Goal: Transaction & Acquisition: Book appointment/travel/reservation

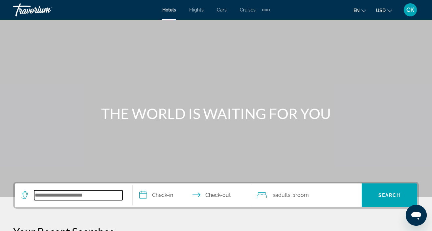
click at [69, 194] on input "Search widget" at bounding box center [78, 195] width 88 height 10
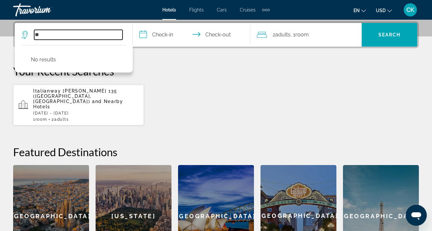
type input "*"
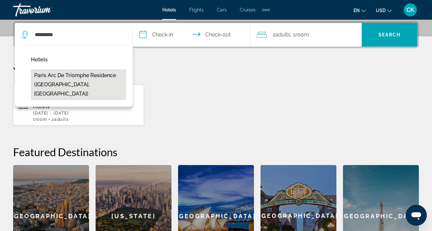
click at [91, 83] on button "Paris Arc de Triomphe Residence ([GEOGRAPHIC_DATA], [GEOGRAPHIC_DATA])" at bounding box center [78, 84] width 95 height 31
type input "**********"
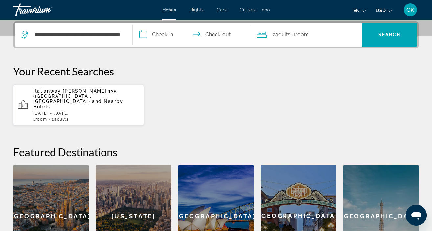
click at [165, 38] on input "**********" at bounding box center [193, 36] width 120 height 26
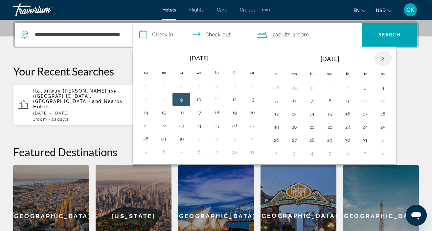
click at [383, 56] on th "Next month" at bounding box center [383, 58] width 18 height 14
click at [382, 144] on button "29" at bounding box center [383, 140] width 11 height 9
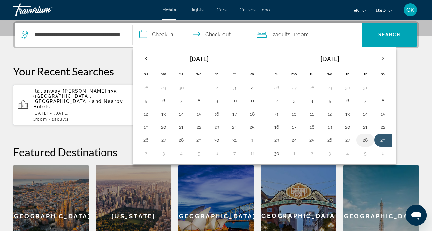
click at [369, 140] on button "28" at bounding box center [365, 140] width 11 height 9
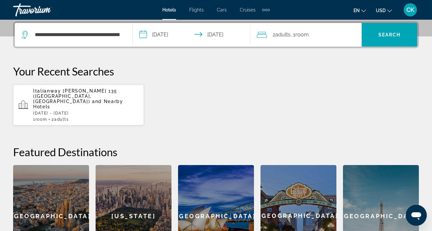
click at [174, 34] on input "**********" at bounding box center [193, 36] width 120 height 26
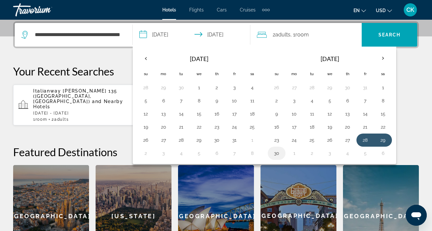
click at [276, 156] on button "30" at bounding box center [276, 153] width 11 height 9
click at [365, 140] on button "28" at bounding box center [365, 140] width 11 height 9
type input "**********"
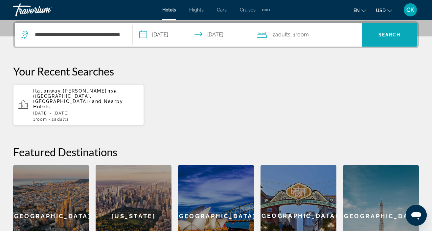
click at [385, 37] on span "Search" at bounding box center [389, 34] width 22 height 5
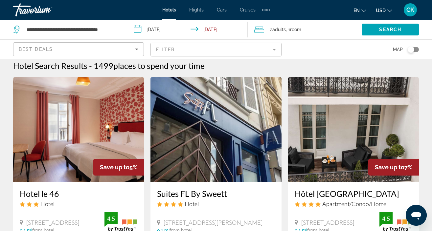
scroll to position [4, 0]
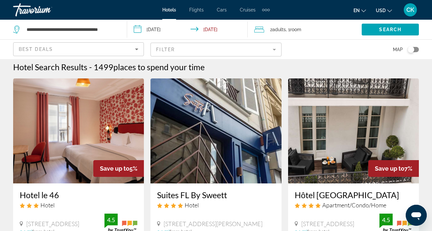
click at [273, 50] on mat-form-field "Filter" at bounding box center [215, 50] width 131 height 14
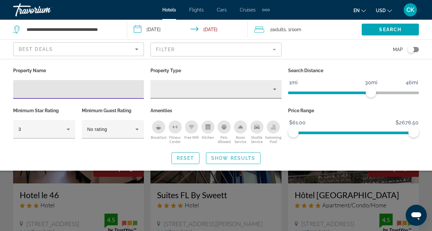
click at [275, 89] on icon "Property type" at bounding box center [275, 89] width 8 height 8
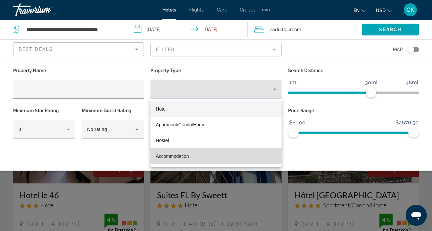
click at [186, 157] on span "Accommodation" at bounding box center [172, 156] width 33 height 5
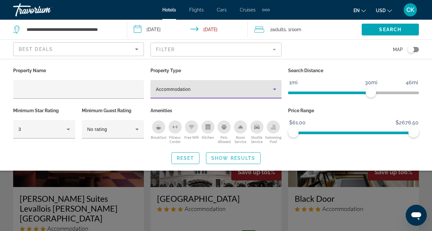
click at [276, 89] on icon "Property type" at bounding box center [275, 89] width 8 height 8
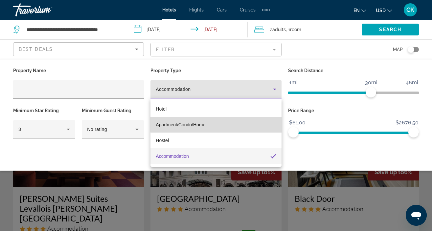
click at [236, 124] on mat-option "Apartment/Condo/Home" at bounding box center [215, 125] width 131 height 16
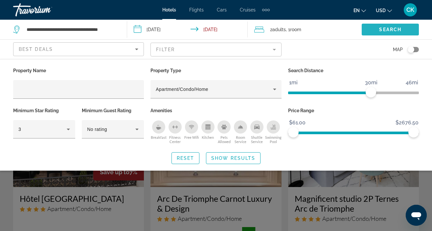
click at [386, 31] on span "Search" at bounding box center [390, 29] width 22 height 5
click at [225, 156] on span "Show Results" at bounding box center [233, 158] width 44 height 5
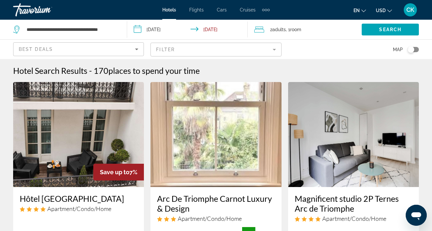
click at [273, 50] on mat-form-field "Filter" at bounding box center [215, 50] width 131 height 14
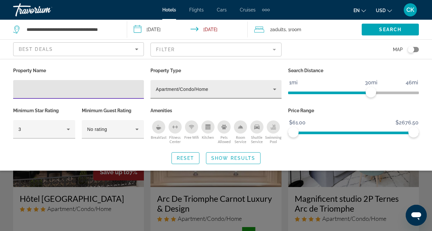
click at [273, 90] on icon "Property type" at bounding box center [275, 89] width 8 height 8
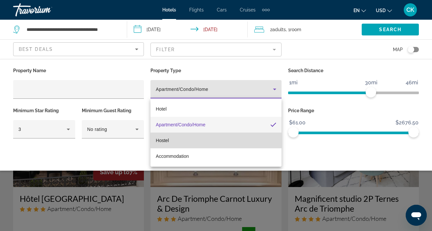
click at [225, 138] on mat-option "Hostel" at bounding box center [215, 141] width 131 height 16
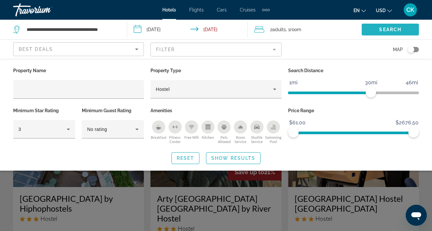
click at [378, 26] on span "Search widget" at bounding box center [389, 30] width 57 height 16
click at [233, 159] on span "Show Results" at bounding box center [233, 158] width 44 height 5
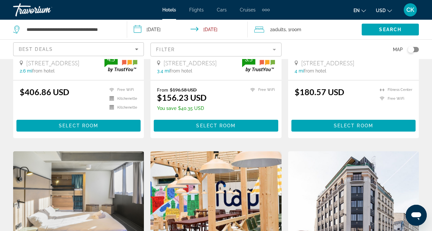
scroll to position [185, 0]
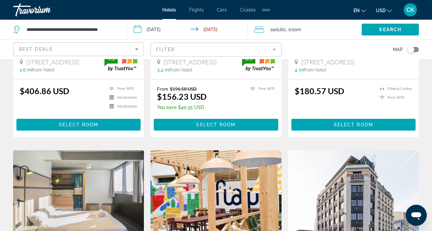
click at [135, 50] on icon "Sort by" at bounding box center [137, 49] width 8 height 8
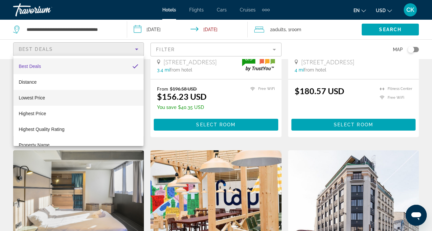
click at [99, 99] on mat-option "Lowest Price" at bounding box center [78, 98] width 130 height 16
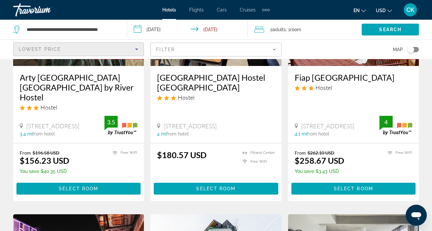
scroll to position [121, 0]
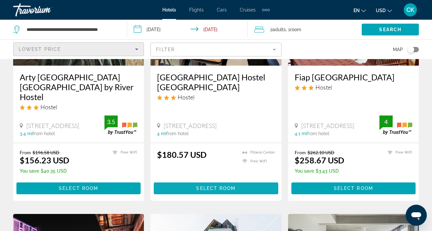
click at [220, 186] on span "Select Room" at bounding box center [215, 188] width 39 height 5
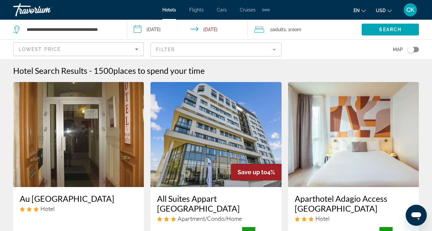
click at [189, 54] on mat-form-field "Filter" at bounding box center [215, 50] width 131 height 14
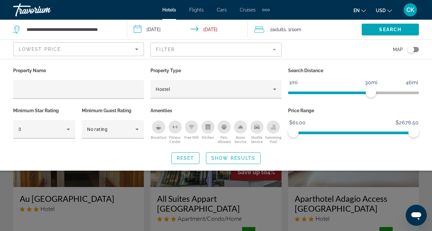
click at [274, 51] on mat-form-field "Filter" at bounding box center [215, 50] width 131 height 14
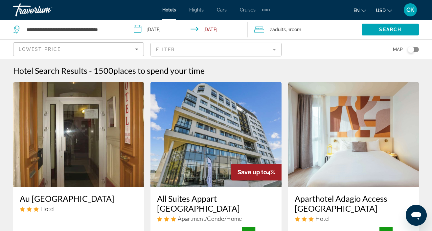
click at [273, 52] on mat-form-field "Filter" at bounding box center [215, 50] width 131 height 14
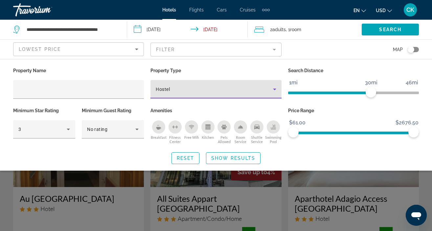
click at [273, 91] on icon "Property type" at bounding box center [275, 89] width 8 height 8
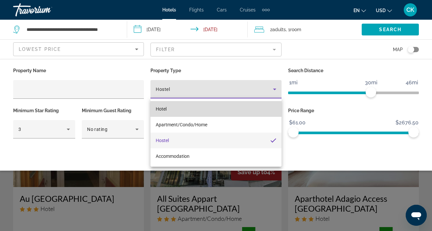
click at [255, 105] on mat-option "Hotel" at bounding box center [215, 109] width 131 height 16
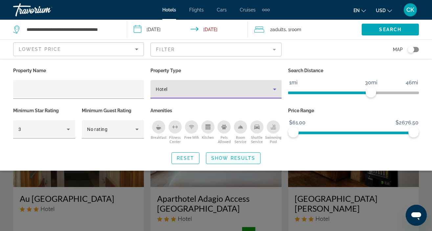
click at [237, 156] on span "Show Results" at bounding box center [233, 158] width 44 height 5
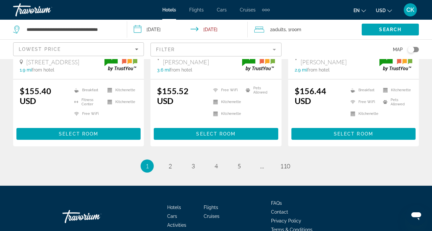
scroll to position [953, 0]
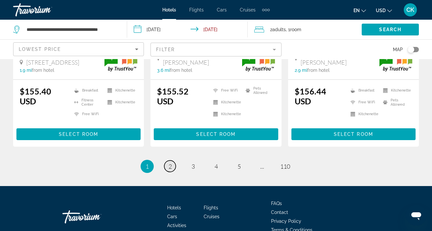
click at [172, 161] on link "page 2" at bounding box center [169, 166] width 11 height 11
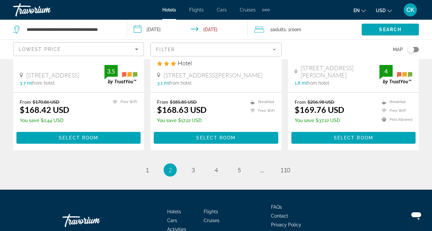
scroll to position [916, 0]
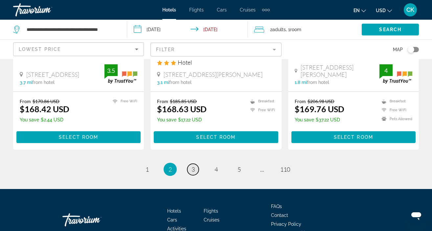
click at [190, 164] on link "page 3" at bounding box center [192, 169] width 11 height 11
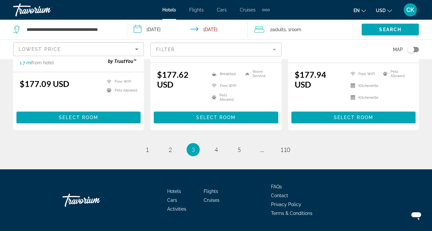
scroll to position [962, 0]
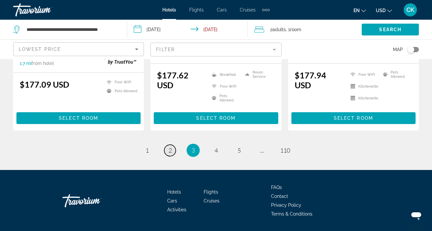
click at [173, 145] on link "page 2" at bounding box center [169, 150] width 11 height 11
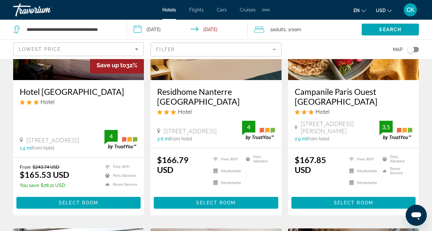
scroll to position [614, 0]
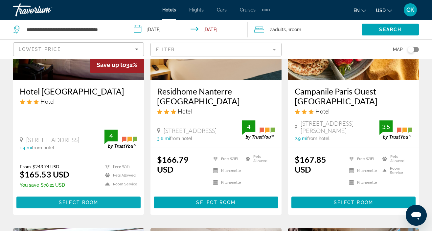
click at [94, 200] on span "Select Room" at bounding box center [78, 202] width 39 height 5
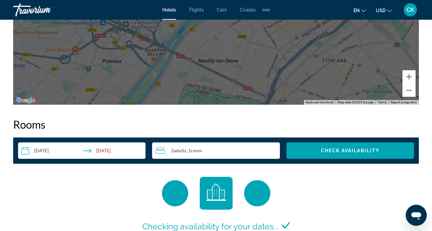
scroll to position [853, 0]
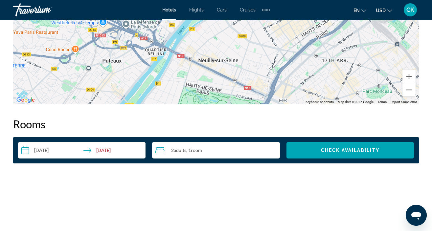
click at [245, 147] on div "2 Adult Adults , 1 Room rooms" at bounding box center [217, 150] width 124 height 8
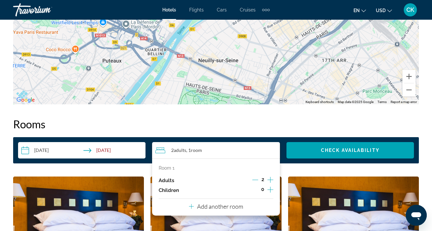
click at [272, 176] on icon "Increment adults" at bounding box center [270, 180] width 6 height 8
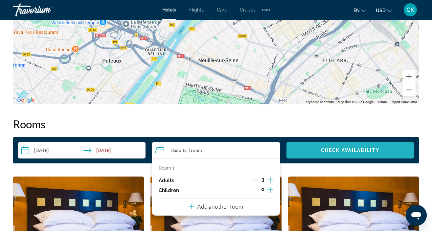
click at [325, 151] on span "Search widget" at bounding box center [349, 150] width 127 height 16
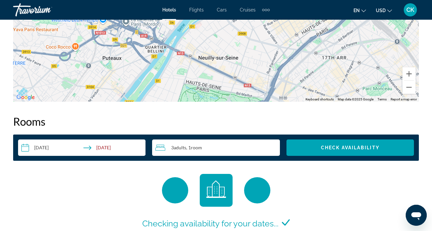
scroll to position [856, 0]
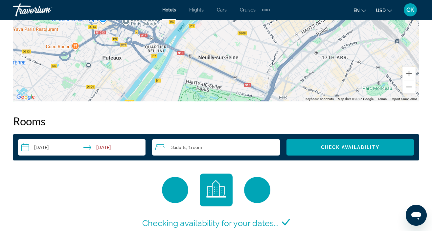
click at [211, 143] on div "3 Adult Adults , 1 Room rooms" at bounding box center [217, 147] width 124 height 8
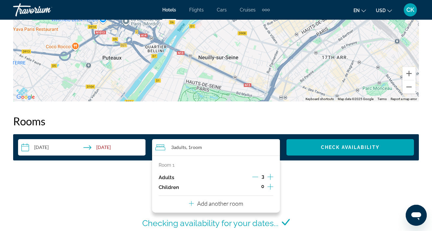
click at [256, 174] on icon "Decrement adults" at bounding box center [255, 177] width 6 height 6
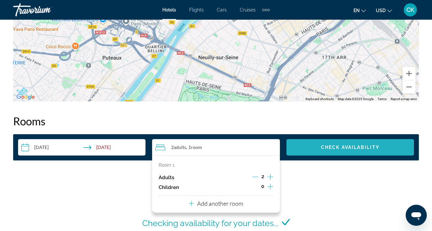
click at [337, 145] on span "Check Availability" at bounding box center [350, 147] width 58 height 5
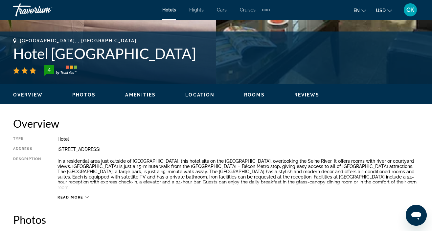
scroll to position [247, 0]
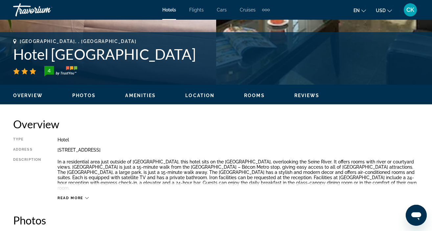
click at [256, 97] on span "Rooms" at bounding box center [254, 95] width 21 height 5
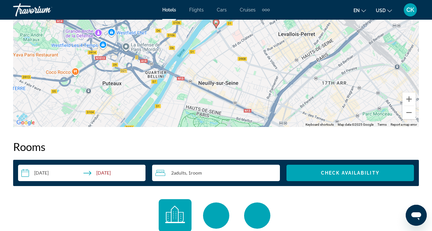
scroll to position [926, 0]
